Goal: Information Seeking & Learning: Learn about a topic

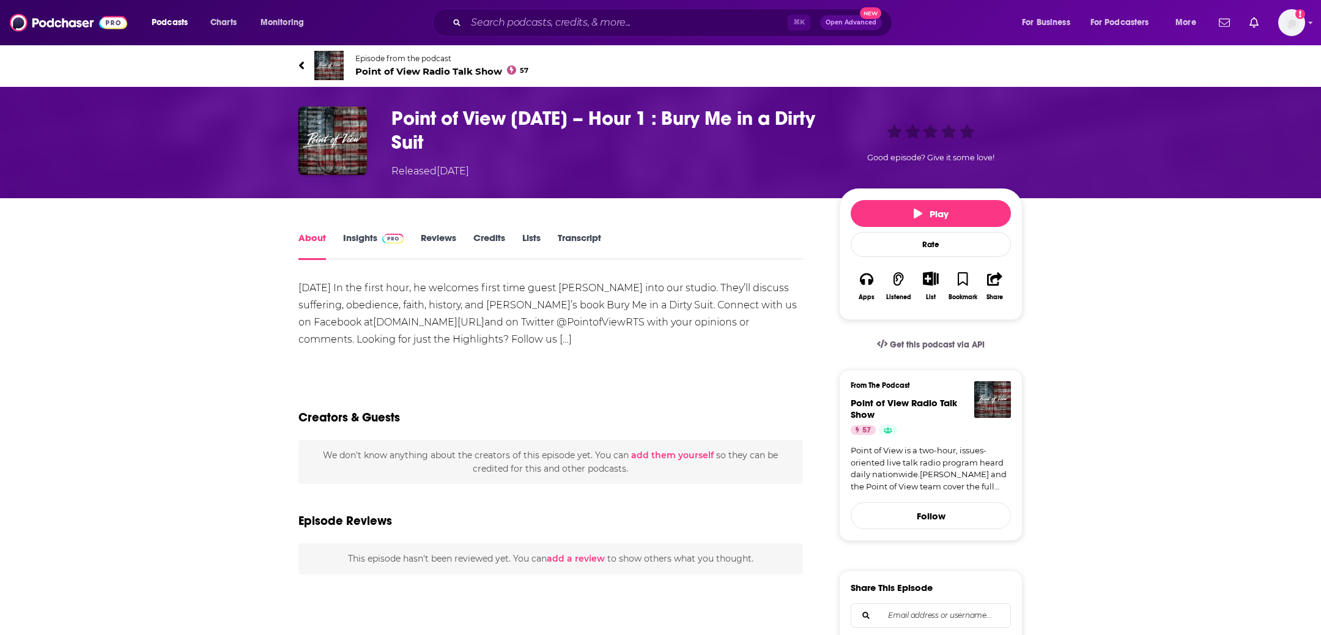
click at [588, 236] on link "Transcript" at bounding box center [579, 246] width 43 height 28
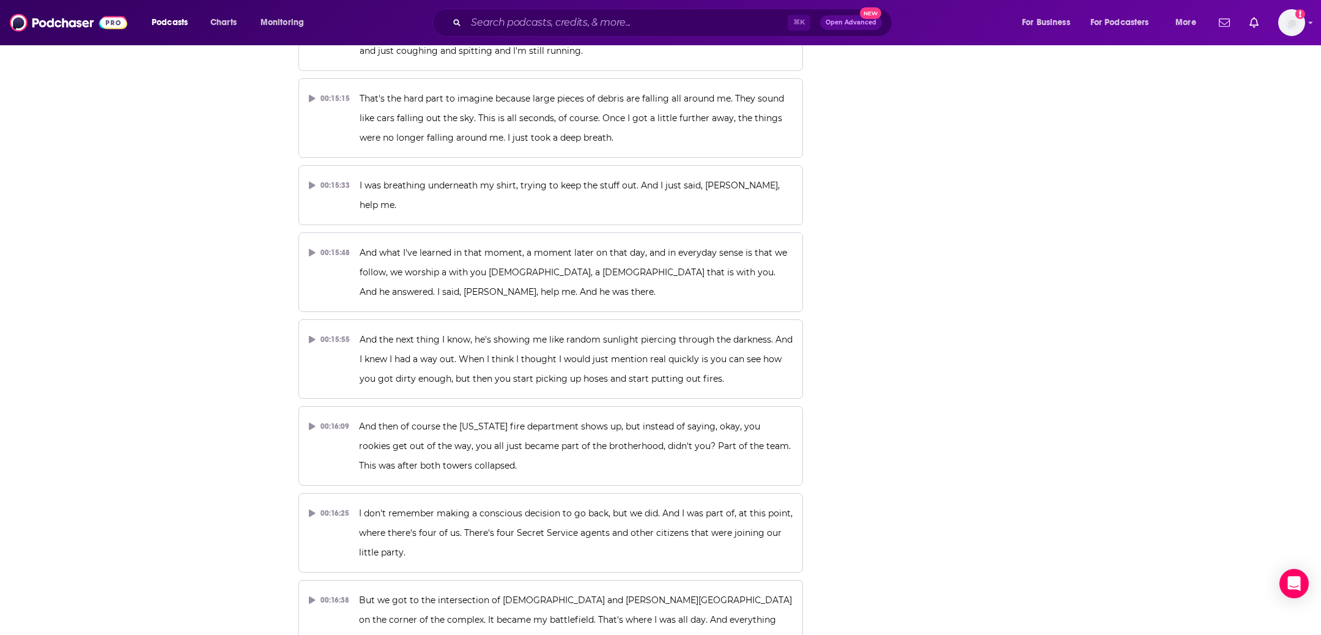
scroll to position [12269, 0]
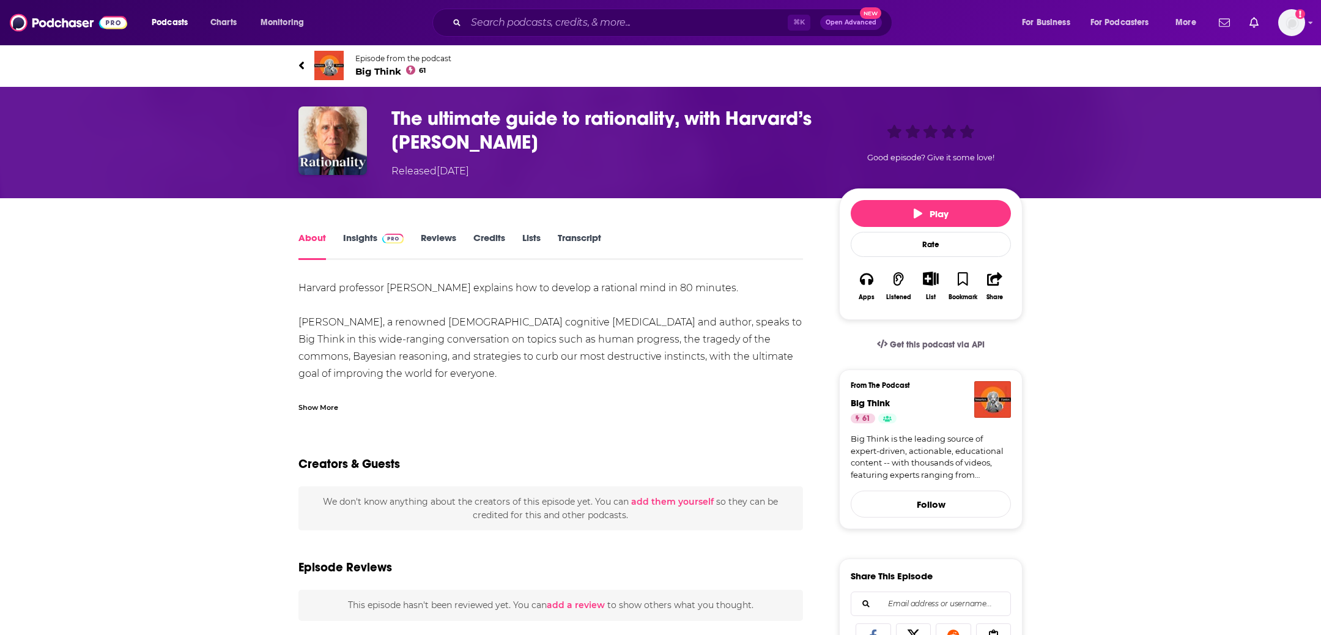
click at [565, 233] on link "Transcript" at bounding box center [579, 246] width 43 height 28
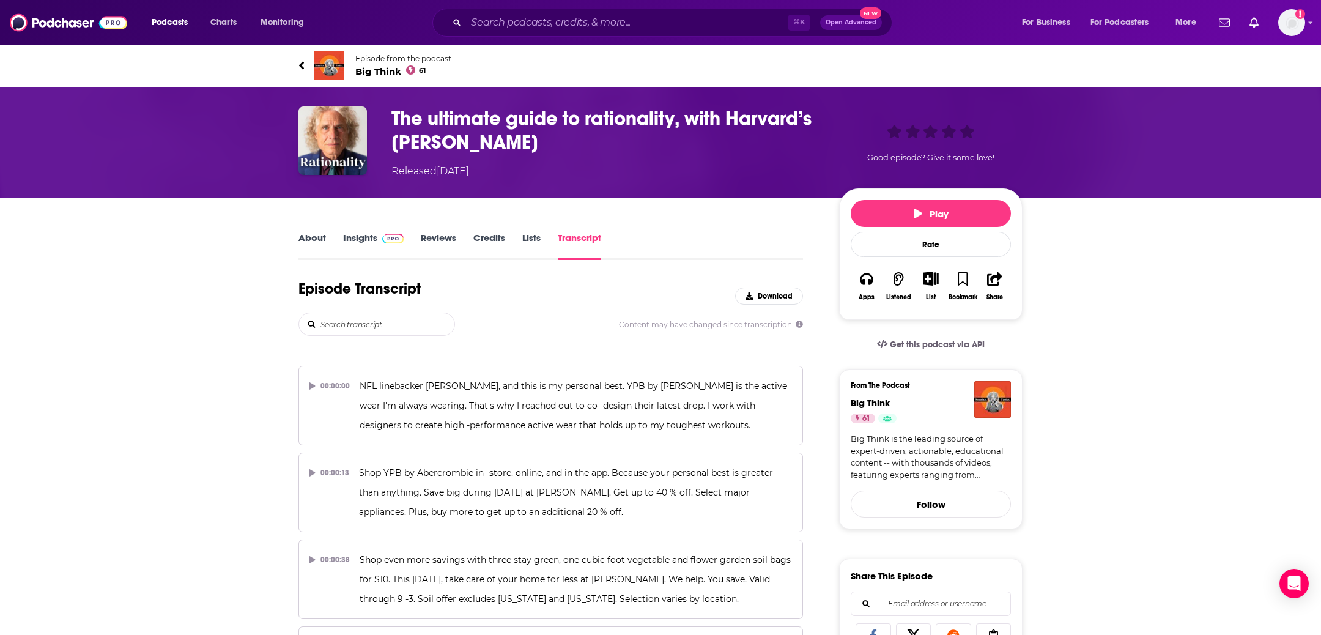
click at [365, 65] on span "Big Think 61" at bounding box center [403, 71] width 96 height 12
click at [525, 149] on h3 "The ultimate guide to rationality, with Harvard’s [PERSON_NAME]" at bounding box center [605, 130] width 428 height 48
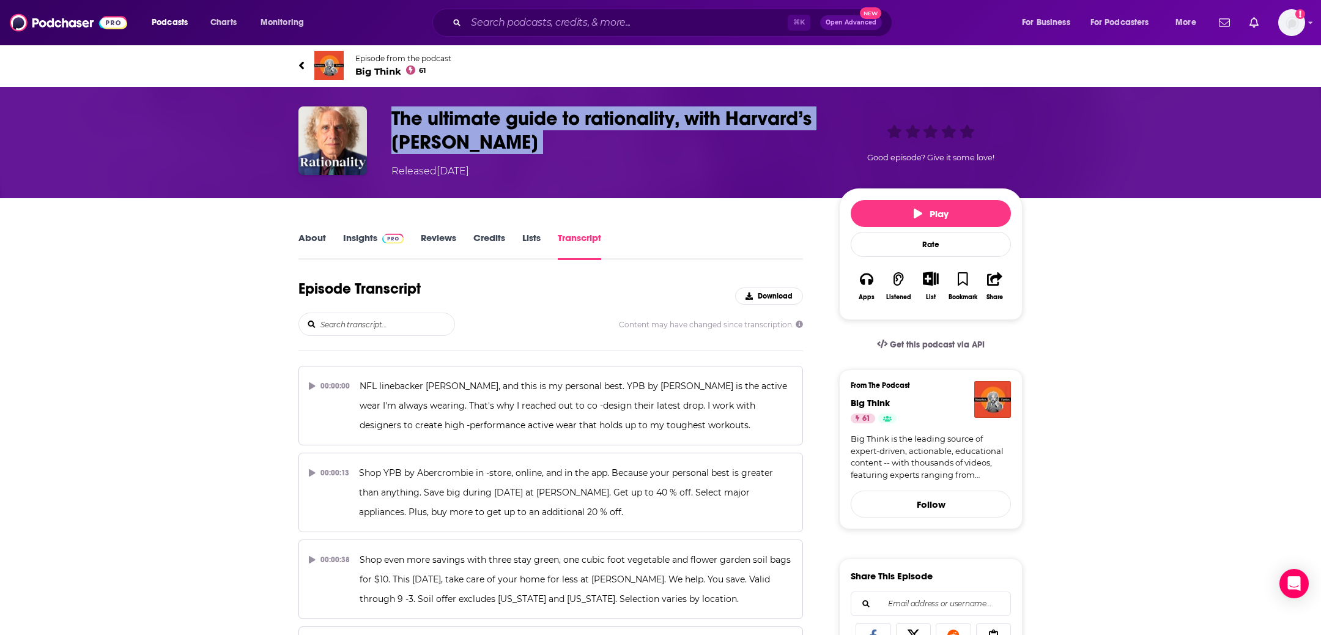
click at [525, 149] on h3 "The ultimate guide to rationality, with Harvard’s [PERSON_NAME]" at bounding box center [605, 130] width 428 height 48
copy h3 "The ultimate guide to rationality, with Harvard’s [PERSON_NAME]"
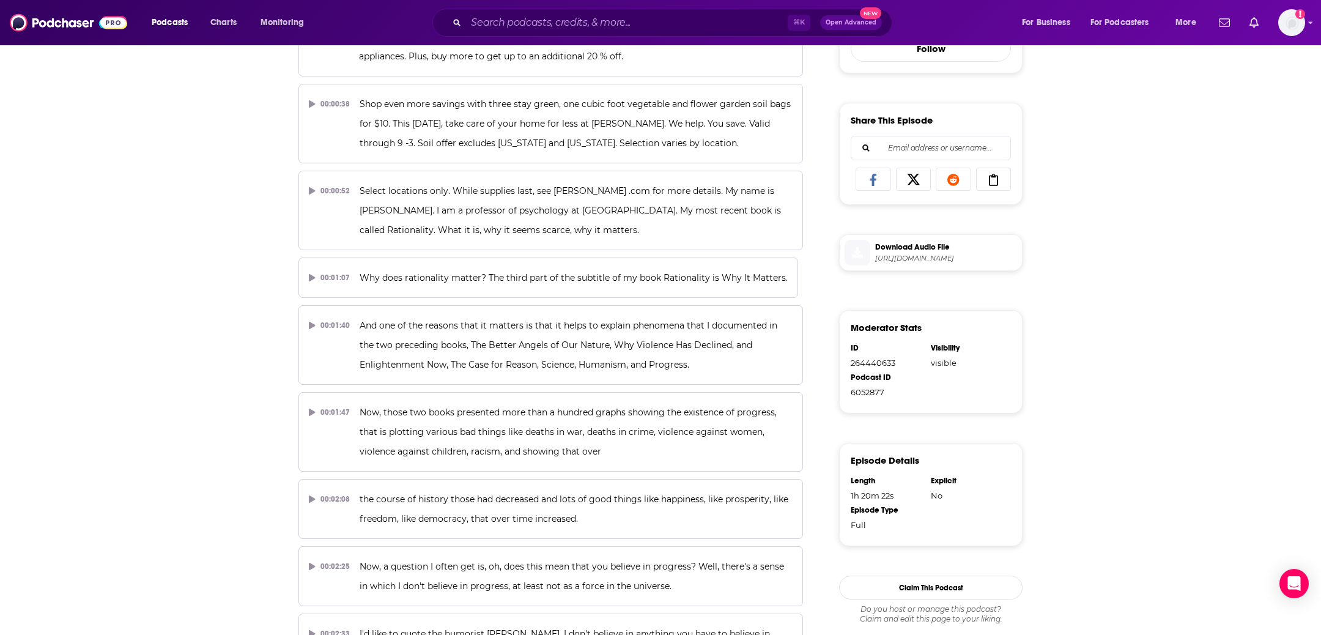
scroll to position [457, 0]
